Goal: Task Accomplishment & Management: Complete application form

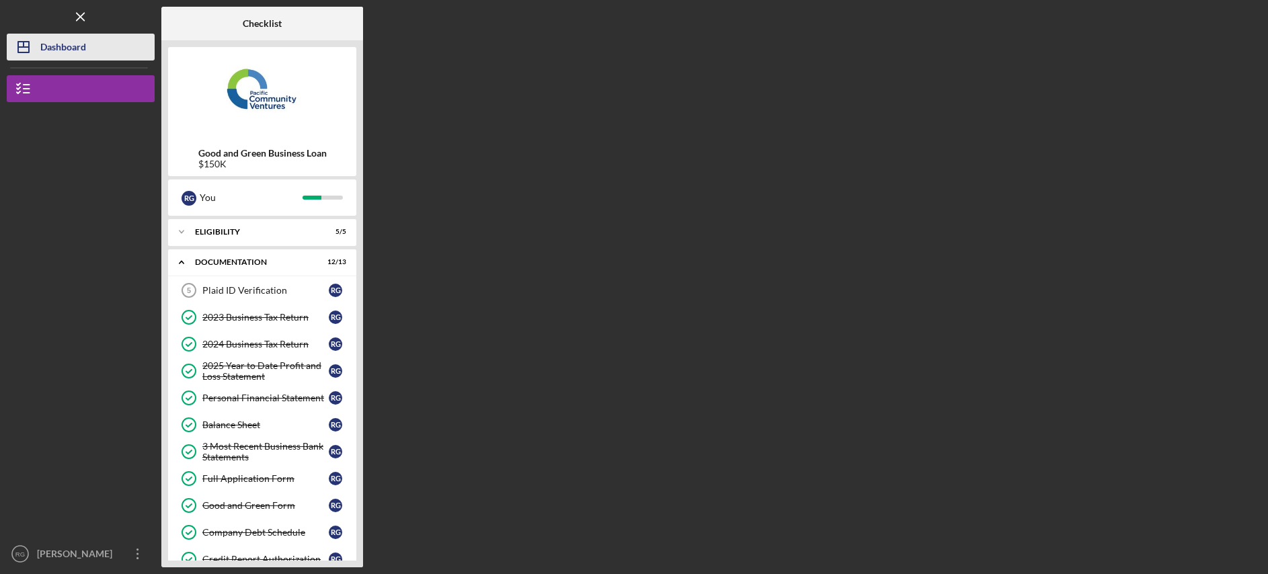
click at [46, 46] on div "Dashboard" at bounding box center [63, 49] width 46 height 30
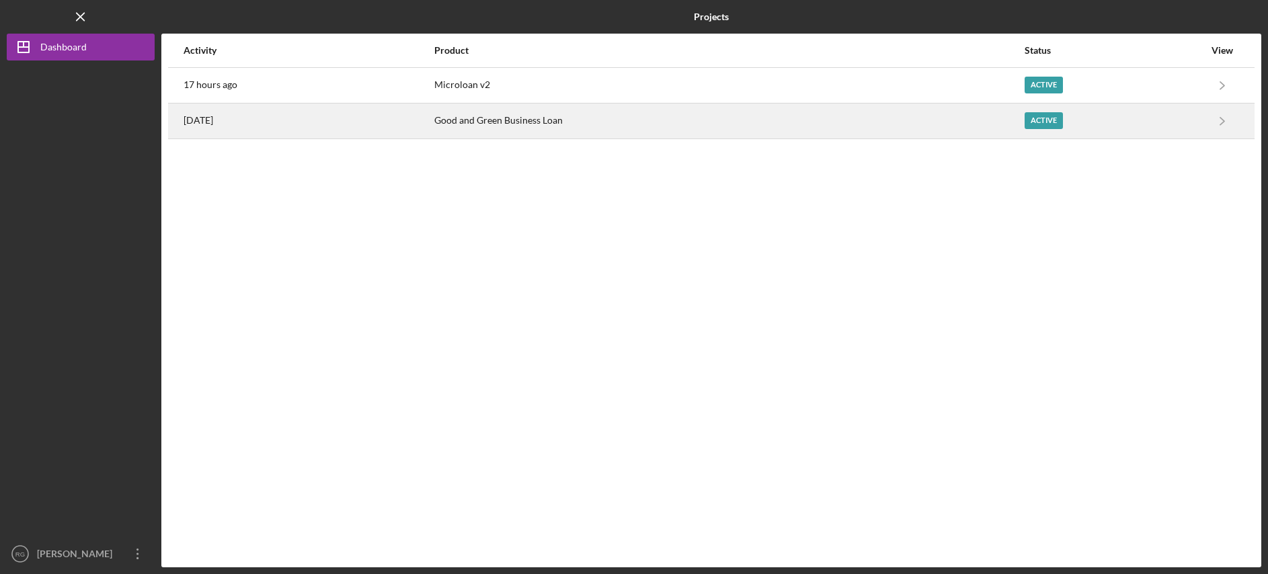
click at [581, 116] on div "Good and Green Business Loan" at bounding box center [728, 121] width 589 height 34
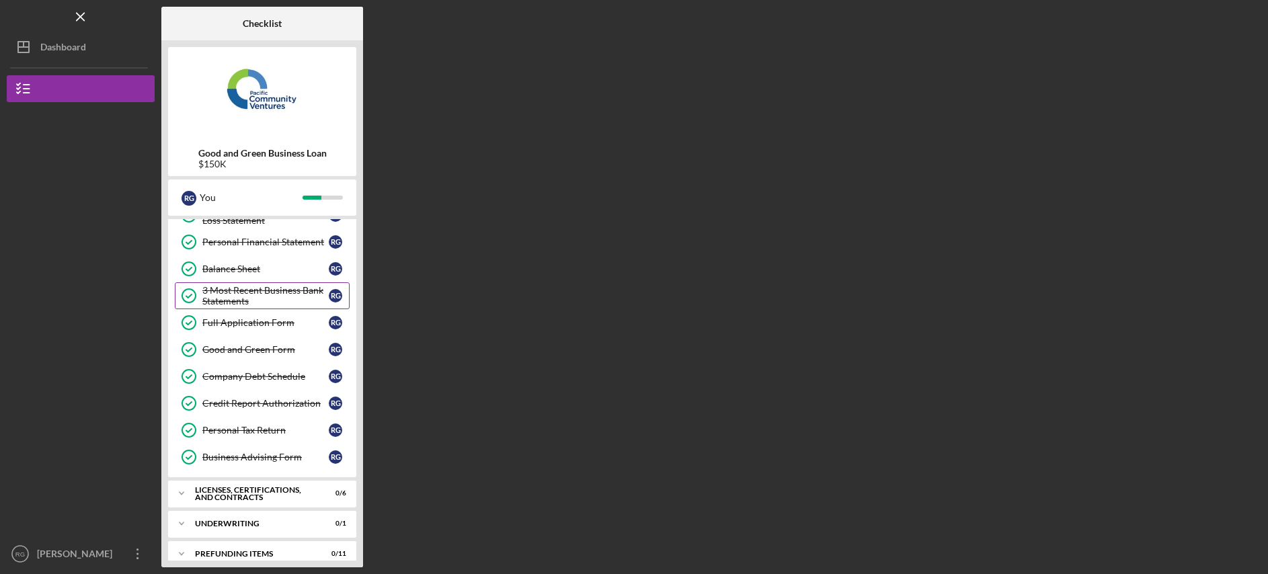
scroll to position [153, 0]
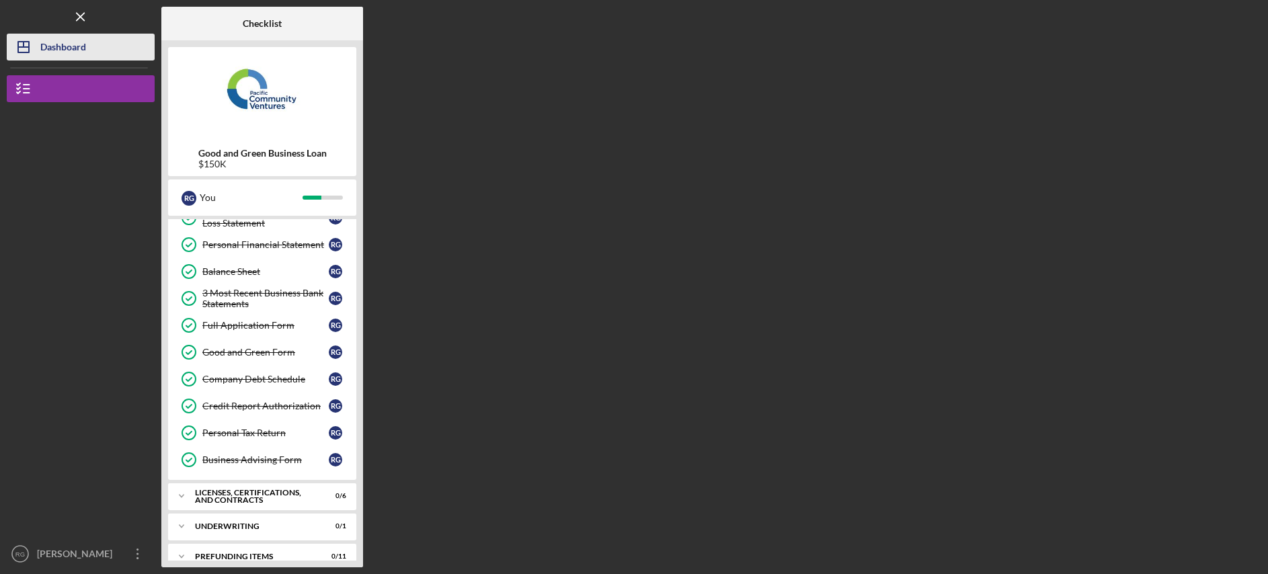
click at [51, 44] on div "Dashboard" at bounding box center [63, 49] width 46 height 30
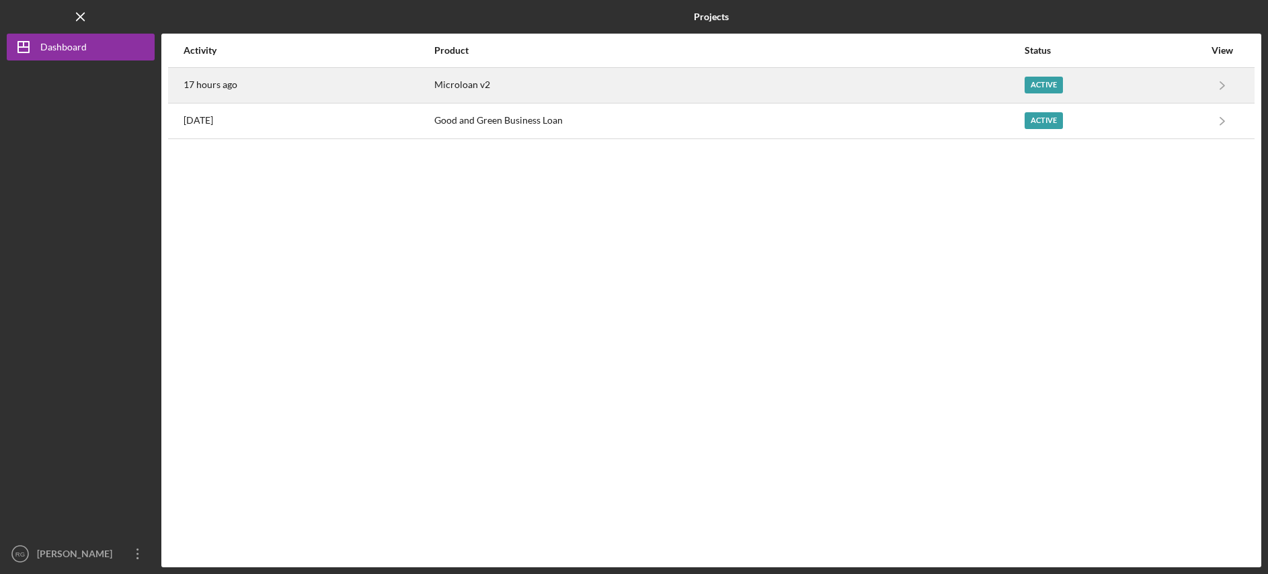
click at [543, 86] on div "Microloan v2" at bounding box center [728, 86] width 589 height 34
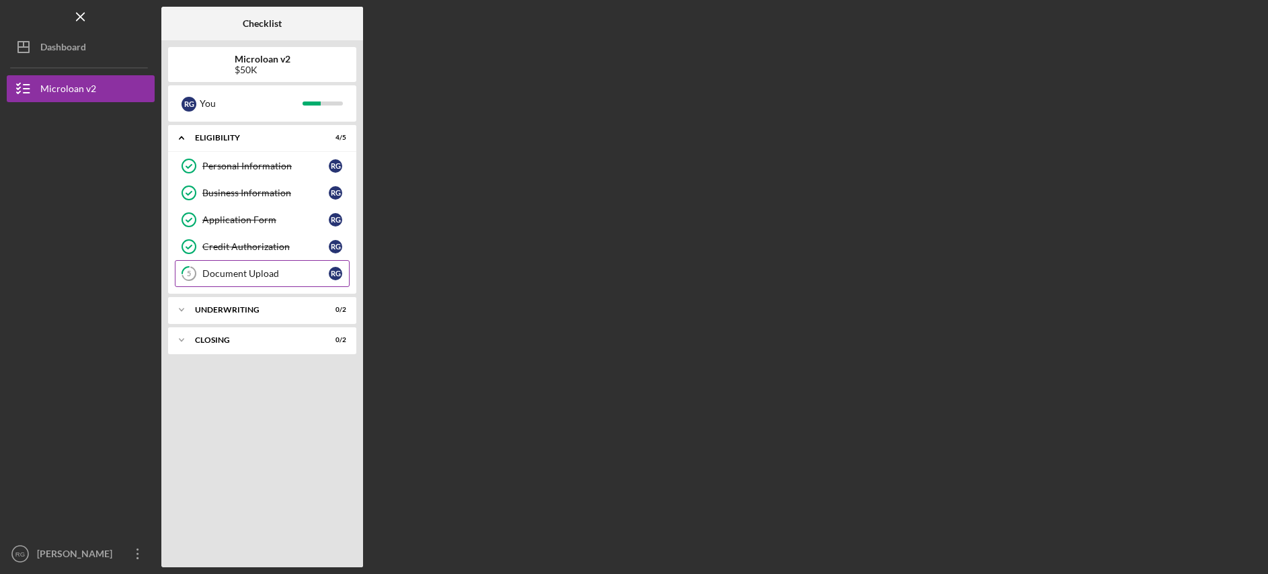
click at [258, 274] on div "Document Upload" at bounding box center [265, 273] width 126 height 11
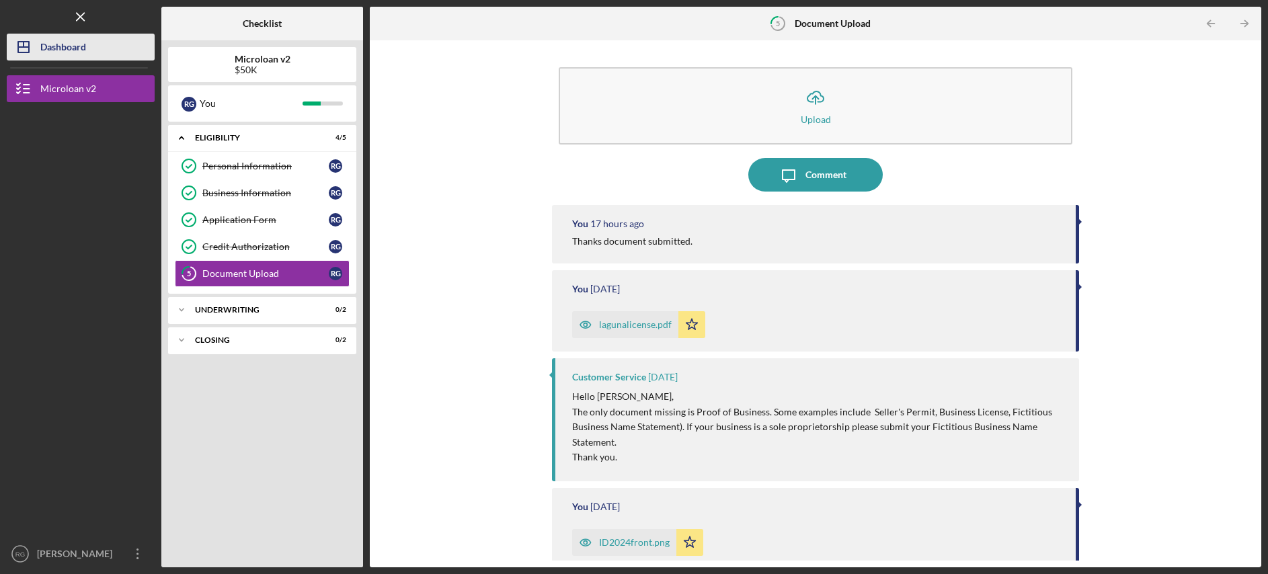
click at [77, 46] on div "Dashboard" at bounding box center [63, 49] width 46 height 30
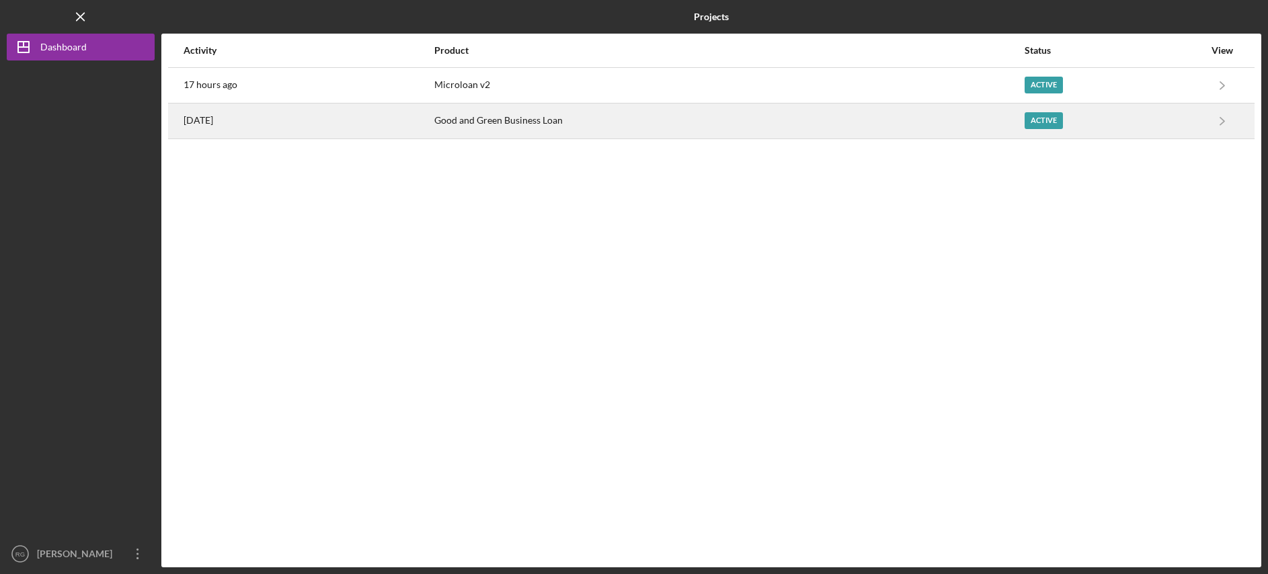
click at [342, 125] on div "[DATE]" at bounding box center [309, 121] width 250 height 34
